Goal: Task Accomplishment & Management: Use online tool/utility

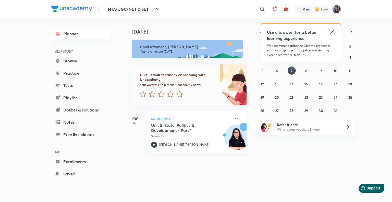
click at [334, 29] on div "Use a browser for a better learning experience We recommend using the Chrome br…" at bounding box center [301, 43] width 80 height 38
click at [332, 32] on icon at bounding box center [332, 32] width 6 height 6
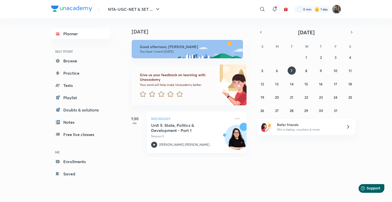
click at [332, 8] on img at bounding box center [336, 9] width 9 height 9
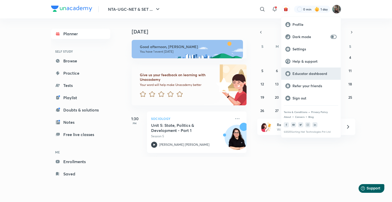
click at [302, 69] on div "Educator dashboard" at bounding box center [310, 73] width 59 height 12
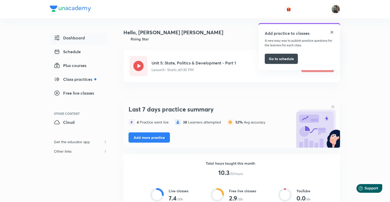
click at [331, 31] on img at bounding box center [332, 32] width 4 height 4
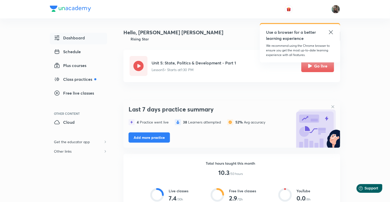
click at [334, 31] on div "Use a browser for a better learning experience We recommend using the Chrome br…" at bounding box center [300, 43] width 80 height 38
click at [332, 32] on icon at bounding box center [331, 32] width 6 height 6
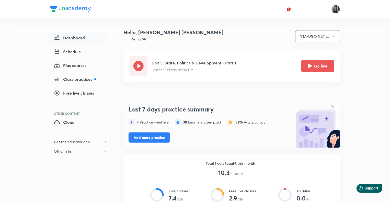
click at [332, 32] on button "NTA-UGC-NET ..." at bounding box center [317, 36] width 45 height 12
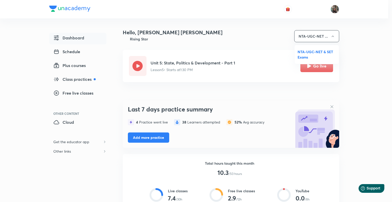
click at [342, 34] on div at bounding box center [196, 101] width 392 height 202
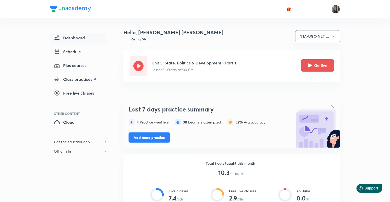
click at [323, 65] on button "Go live" at bounding box center [317, 65] width 33 height 12
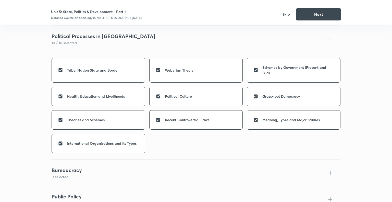
scroll to position [23, 0]
click at [321, 11] on button "Next" at bounding box center [318, 14] width 45 height 12
